Goal: Task Accomplishment & Management: Complete application form

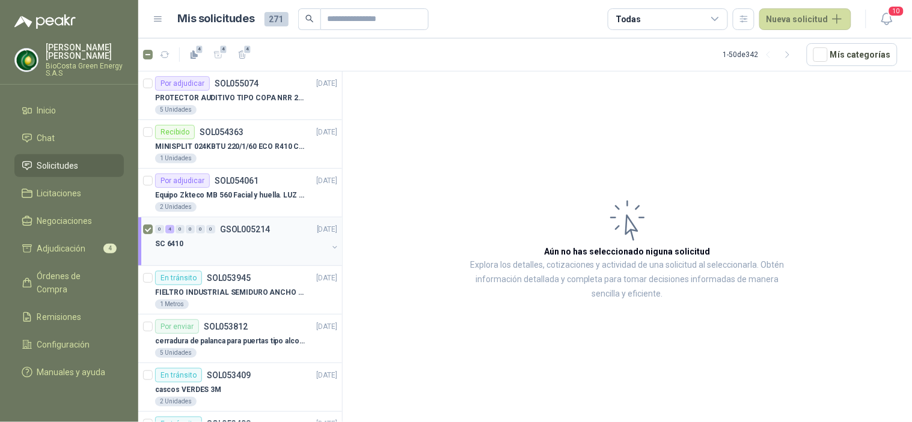
click at [231, 243] on div "SC 6410" at bounding box center [241, 244] width 172 height 14
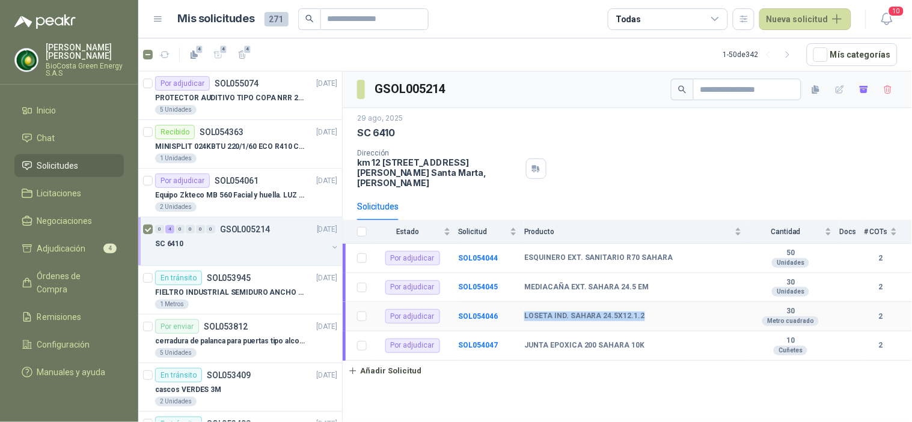
drag, startPoint x: 642, startPoint y: 311, endPoint x: 521, endPoint y: 310, distance: 120.8
click at [521, 310] on tr "Por adjudicar SOL054046 LOSETA IND. SAHARA 24.5X12.1.2 30 Metro [PERSON_NAME] 2" at bounding box center [627, 316] width 569 height 29
copy tr "LOSETA IND. SAHARA 24.5X12.1.2"
click at [797, 12] on button "Nueva solicitud" at bounding box center [805, 19] width 92 height 22
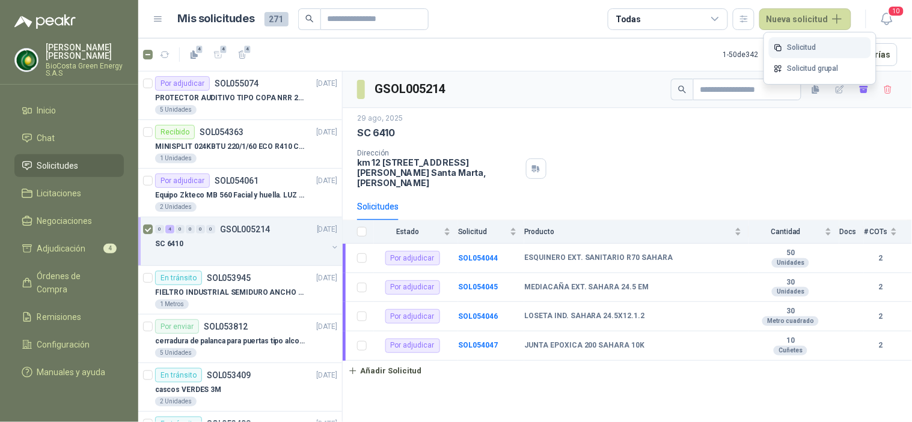
click at [787, 48] on link "Solicitud" at bounding box center [820, 47] width 102 height 21
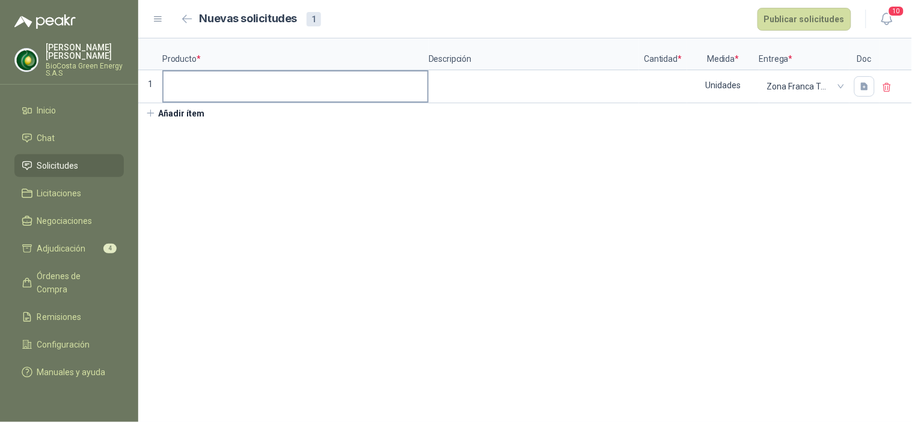
click at [251, 100] on label at bounding box center [295, 87] width 264 height 30
click at [251, 95] on input at bounding box center [295, 83] width 264 height 23
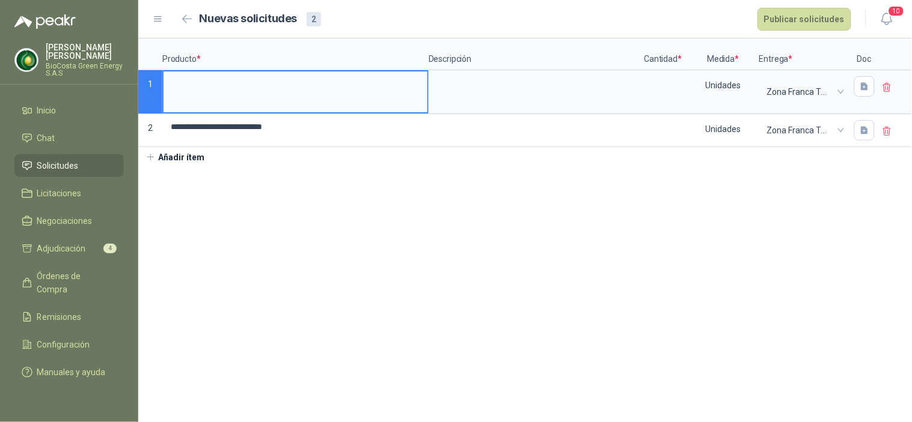
click at [890, 129] on icon at bounding box center [887, 131] width 11 height 11
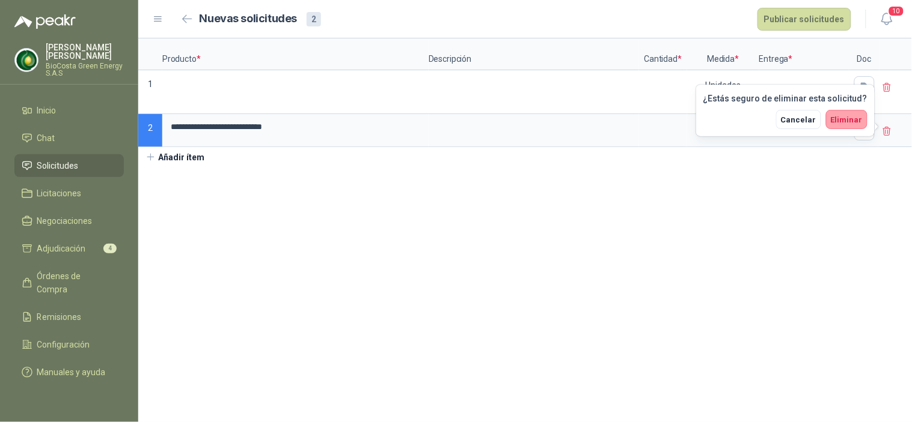
click at [889, 88] on icon at bounding box center [887, 87] width 11 height 11
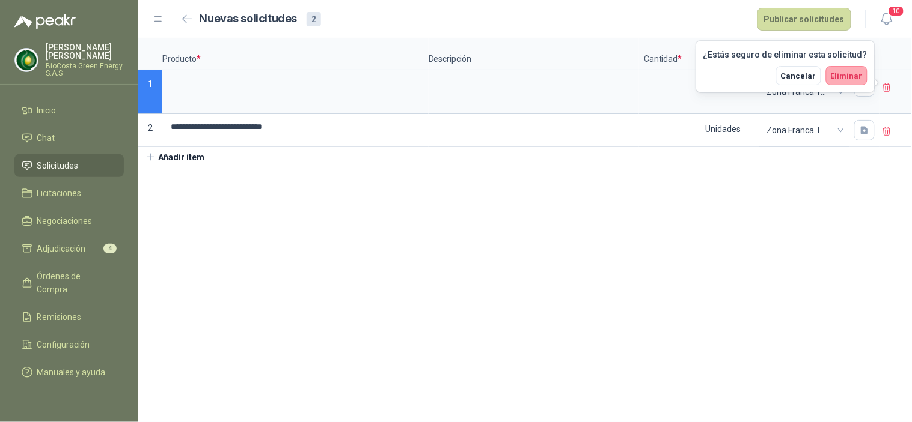
click at [833, 75] on button "Eliminar" at bounding box center [846, 75] width 41 height 19
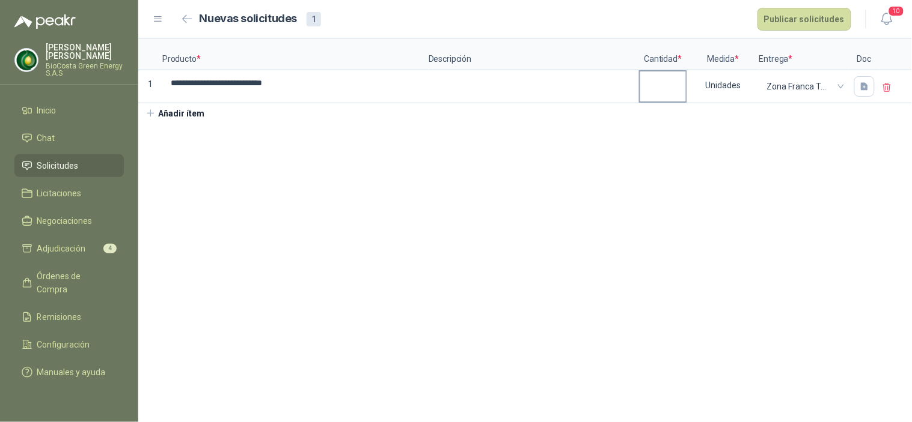
click at [667, 85] on input at bounding box center [663, 83] width 46 height 23
type input "**"
click at [707, 79] on div "Unidades" at bounding box center [723, 86] width 70 height 28
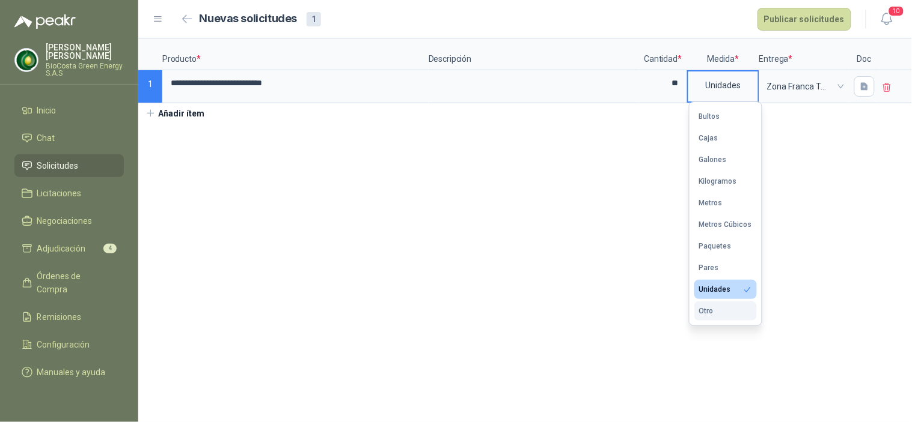
click at [713, 310] on button "Otro" at bounding box center [725, 311] width 62 height 19
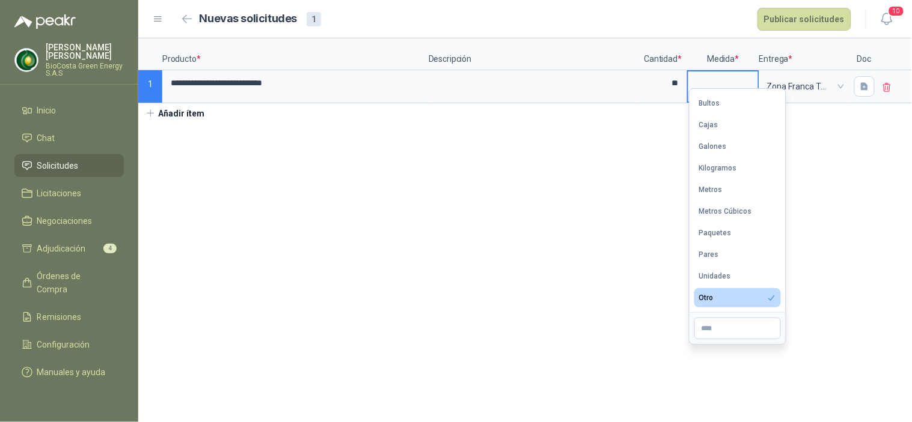
click at [717, 340] on div at bounding box center [737, 328] width 96 height 32
click at [719, 334] on input "text" at bounding box center [737, 329] width 87 height 22
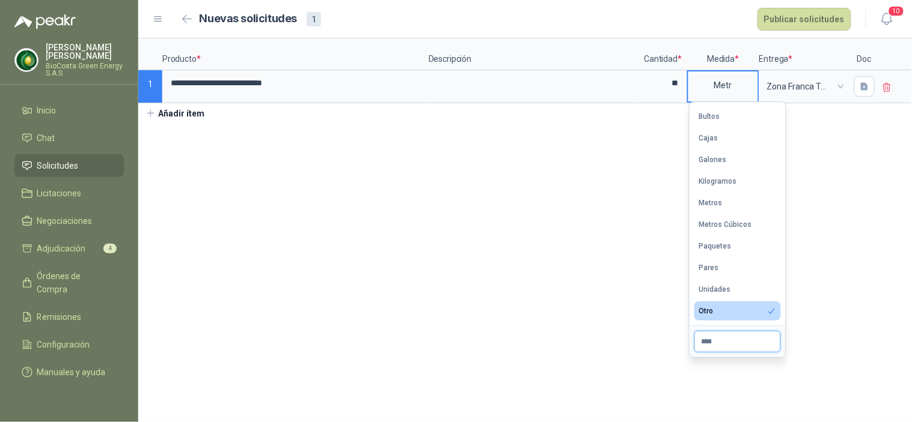
type input "**********"
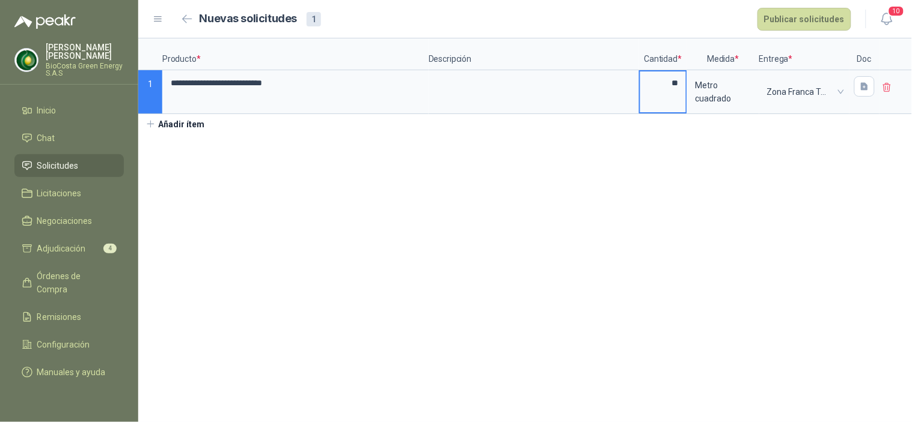
click at [676, 93] on input "**" at bounding box center [663, 83] width 46 height 23
type input "**"
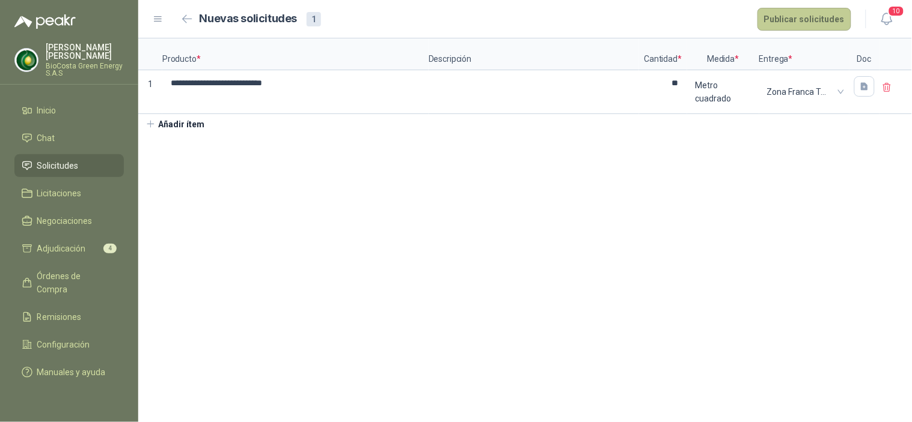
click at [795, 14] on button "Publicar solicitudes" at bounding box center [804, 19] width 94 height 23
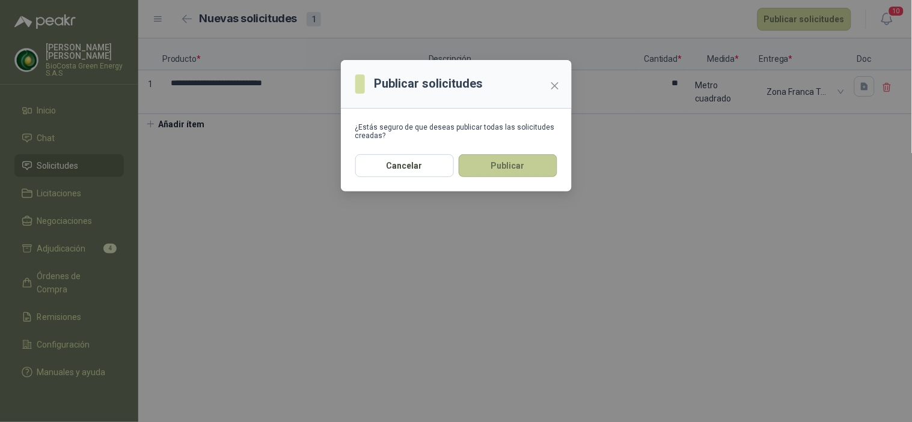
click at [507, 166] on button "Publicar" at bounding box center [508, 165] width 99 height 23
